Goal: Task Accomplishment & Management: Complete application form

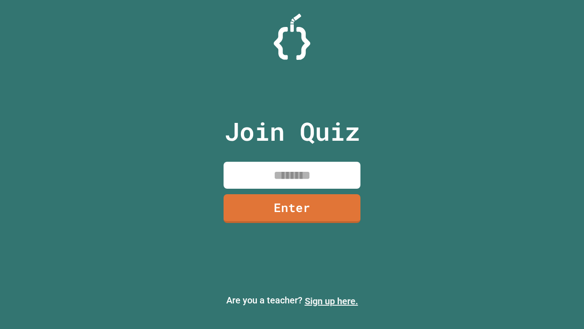
click at [331, 301] on link "Sign up here." at bounding box center [331, 300] width 53 height 11
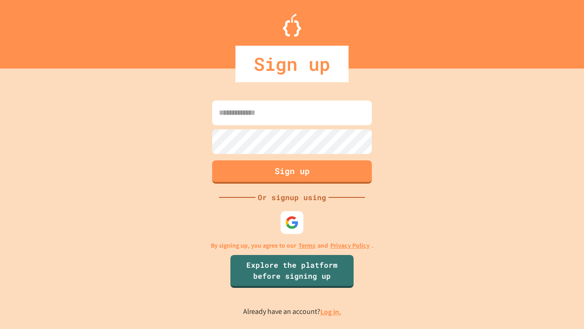
click at [331, 311] on link "Log in." at bounding box center [331, 312] width 21 height 10
